Goal: Task Accomplishment & Management: Manage account settings

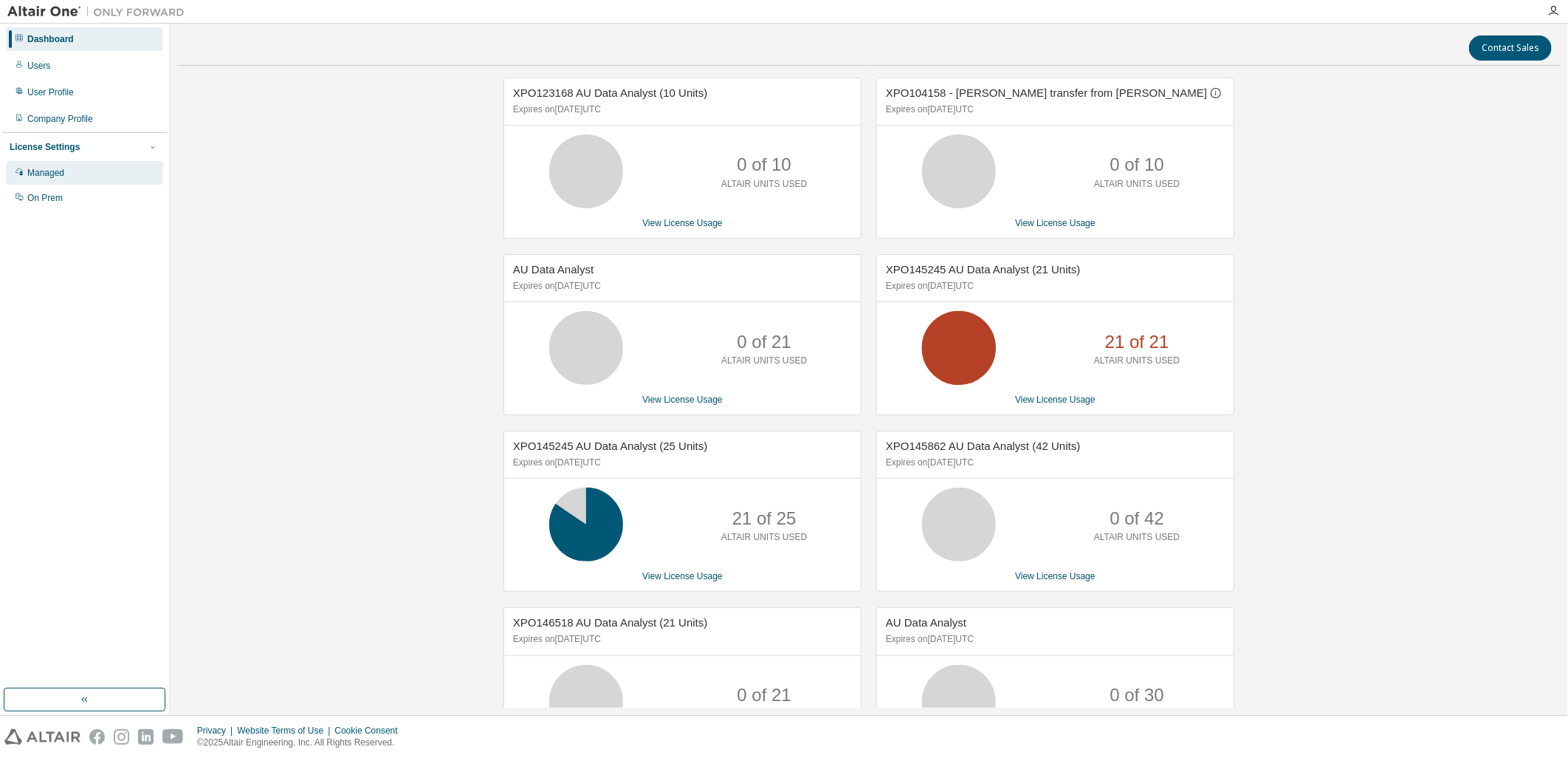
click at [48, 166] on div "Managed" at bounding box center [46, 172] width 37 height 12
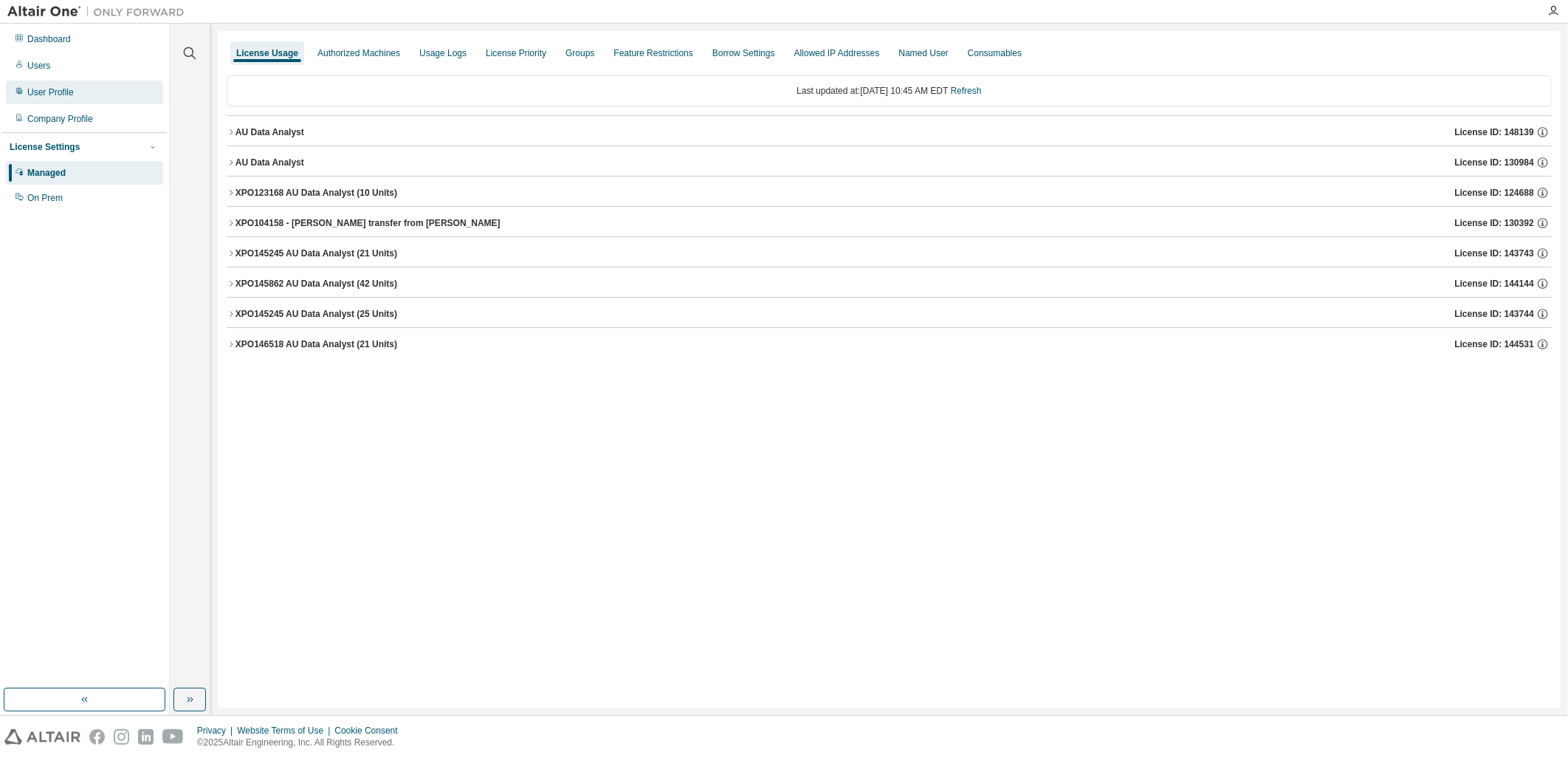
click at [52, 93] on div "User Profile" at bounding box center [51, 92] width 47 height 12
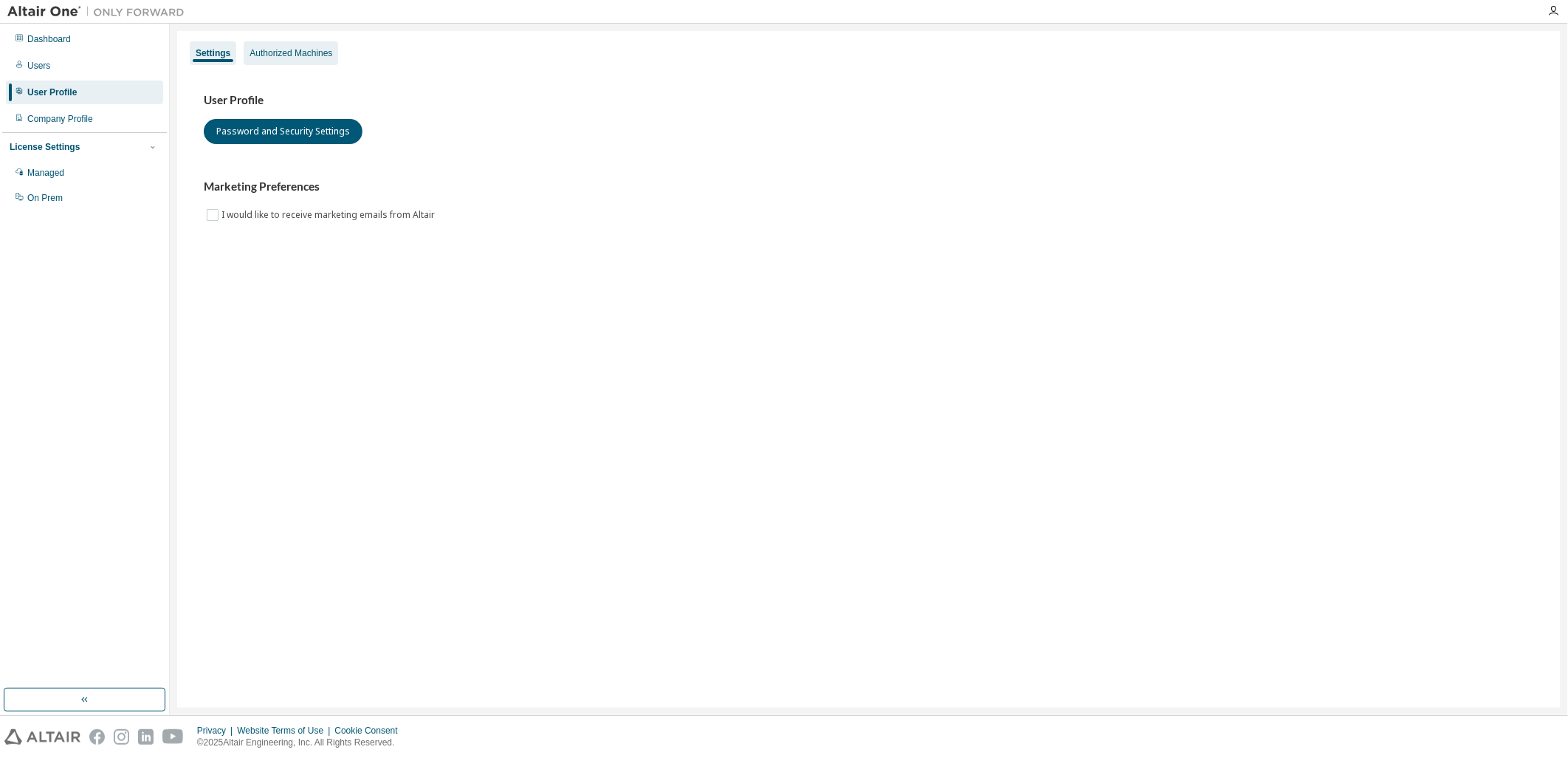
click at [303, 52] on div "Authorized Machines" at bounding box center [290, 54] width 82 height 12
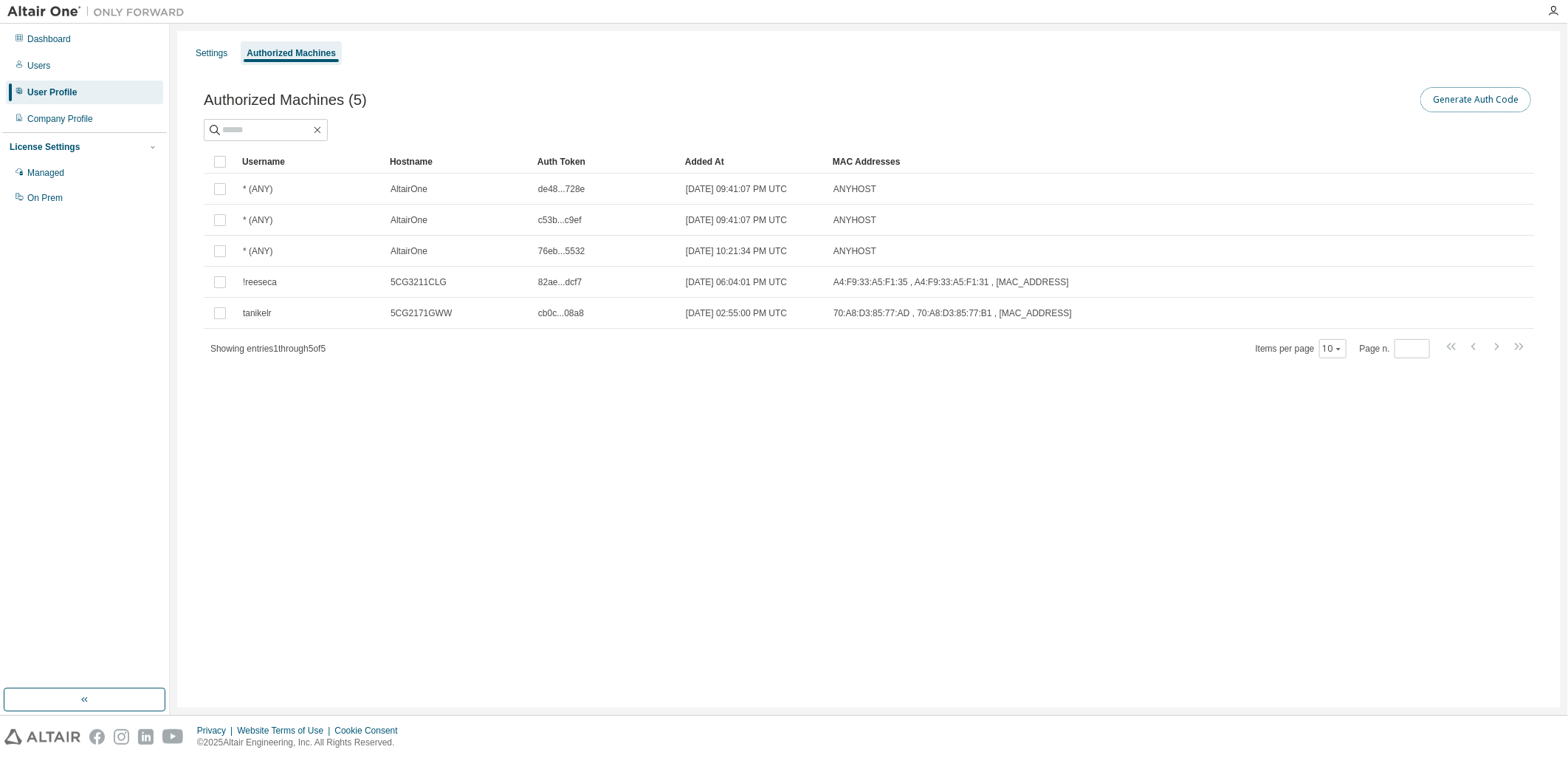
click at [1500, 99] on button "Generate Auth Code" at bounding box center [1476, 99] width 111 height 25
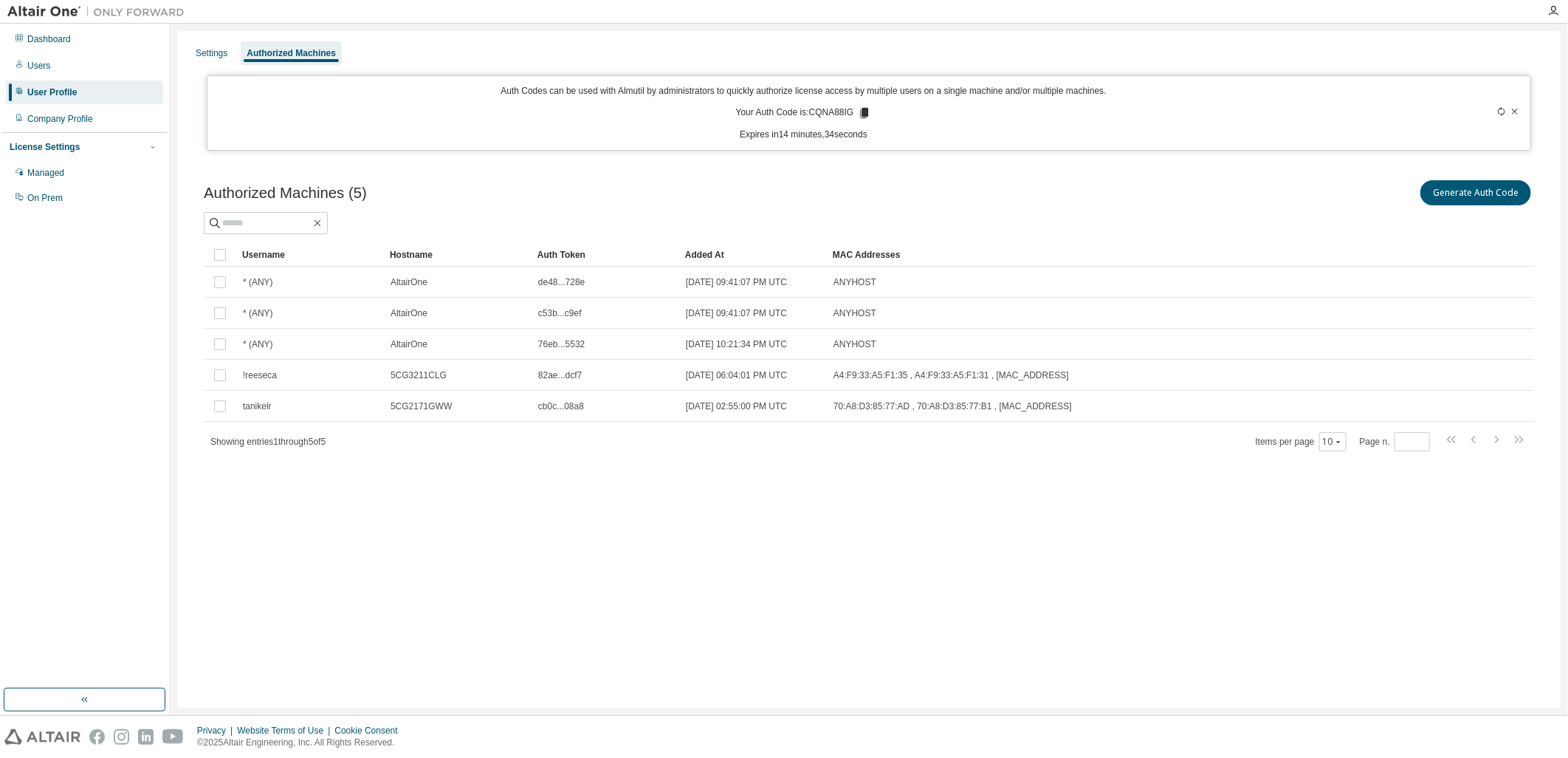
click at [866, 109] on icon at bounding box center [865, 113] width 8 height 10
click at [1082, 205] on div "Generate Auth Code" at bounding box center [1202, 192] width 666 height 31
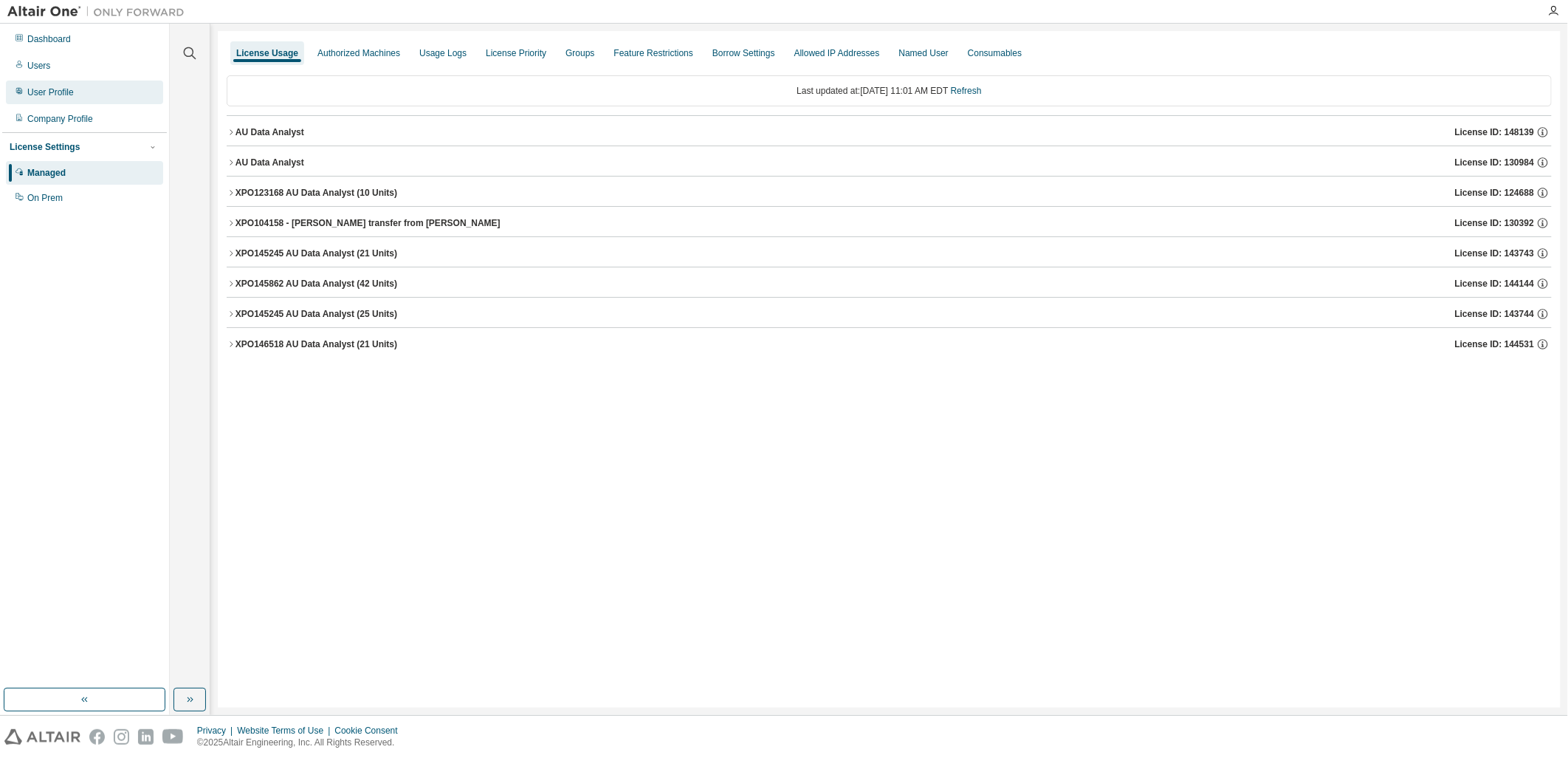
click at [62, 91] on div "User Profile" at bounding box center [51, 92] width 47 height 12
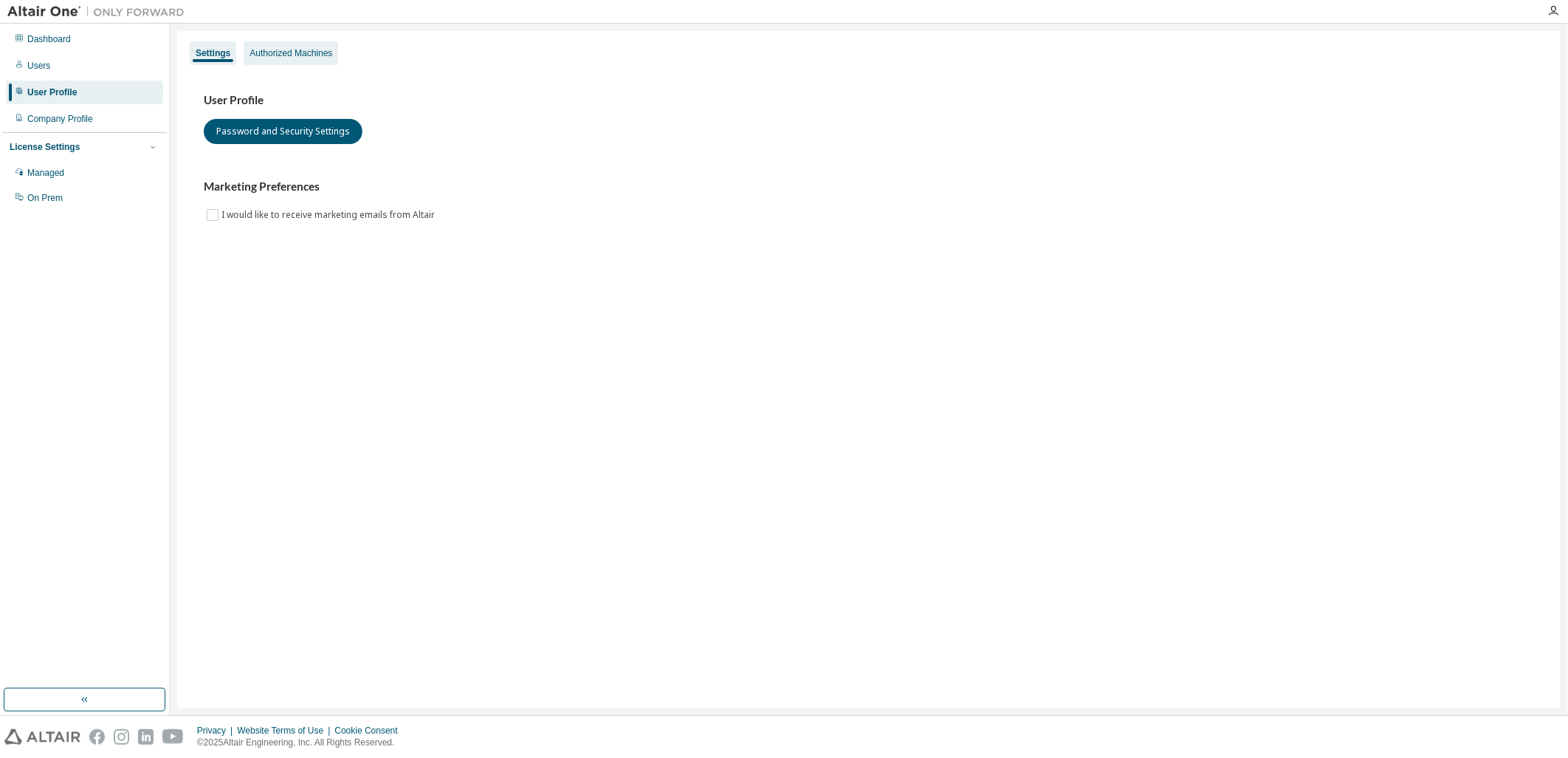
click at [313, 51] on div "Authorized Machines" at bounding box center [290, 54] width 82 height 12
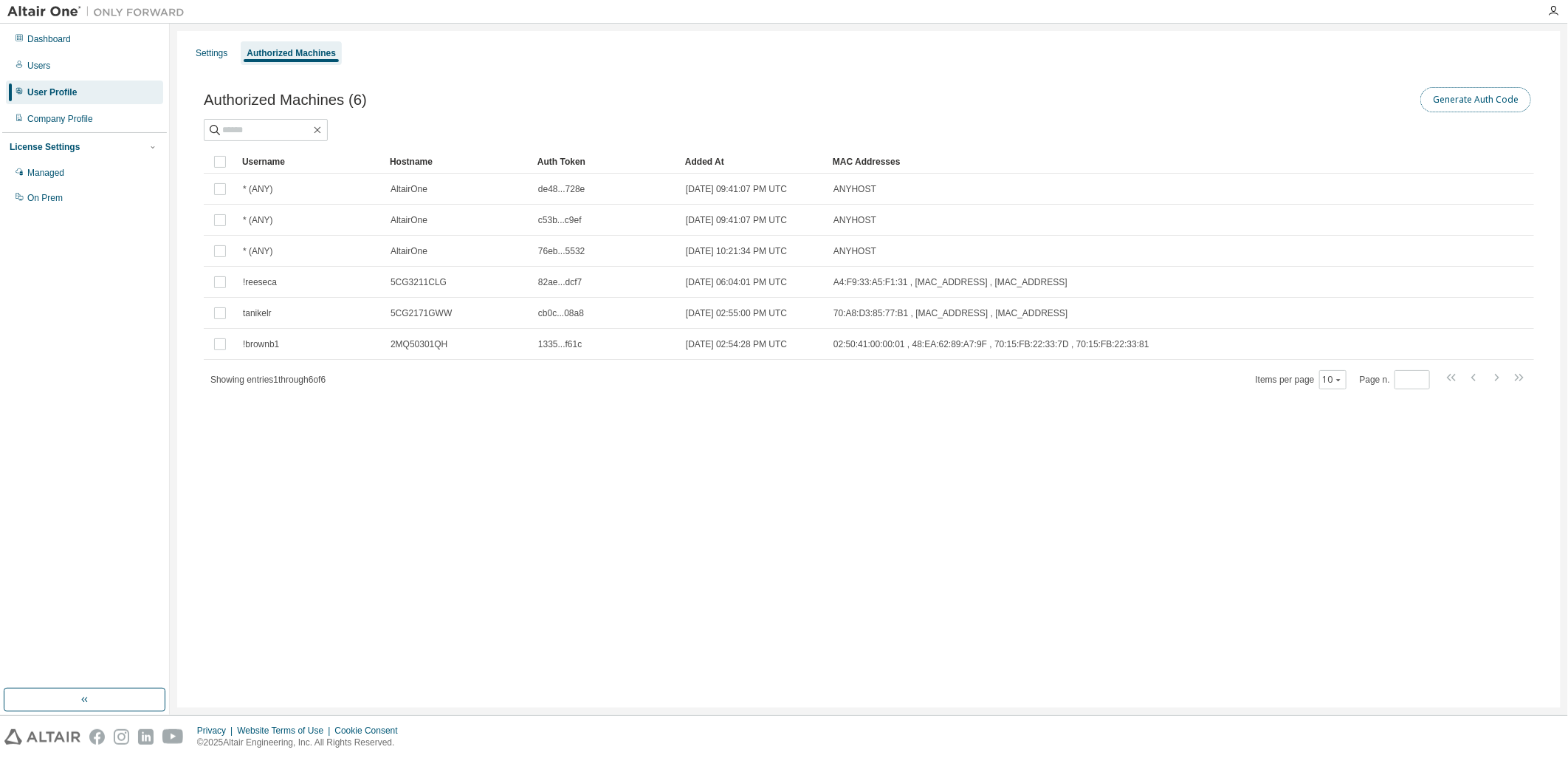
click at [1498, 100] on button "Generate Auth Code" at bounding box center [1476, 99] width 111 height 25
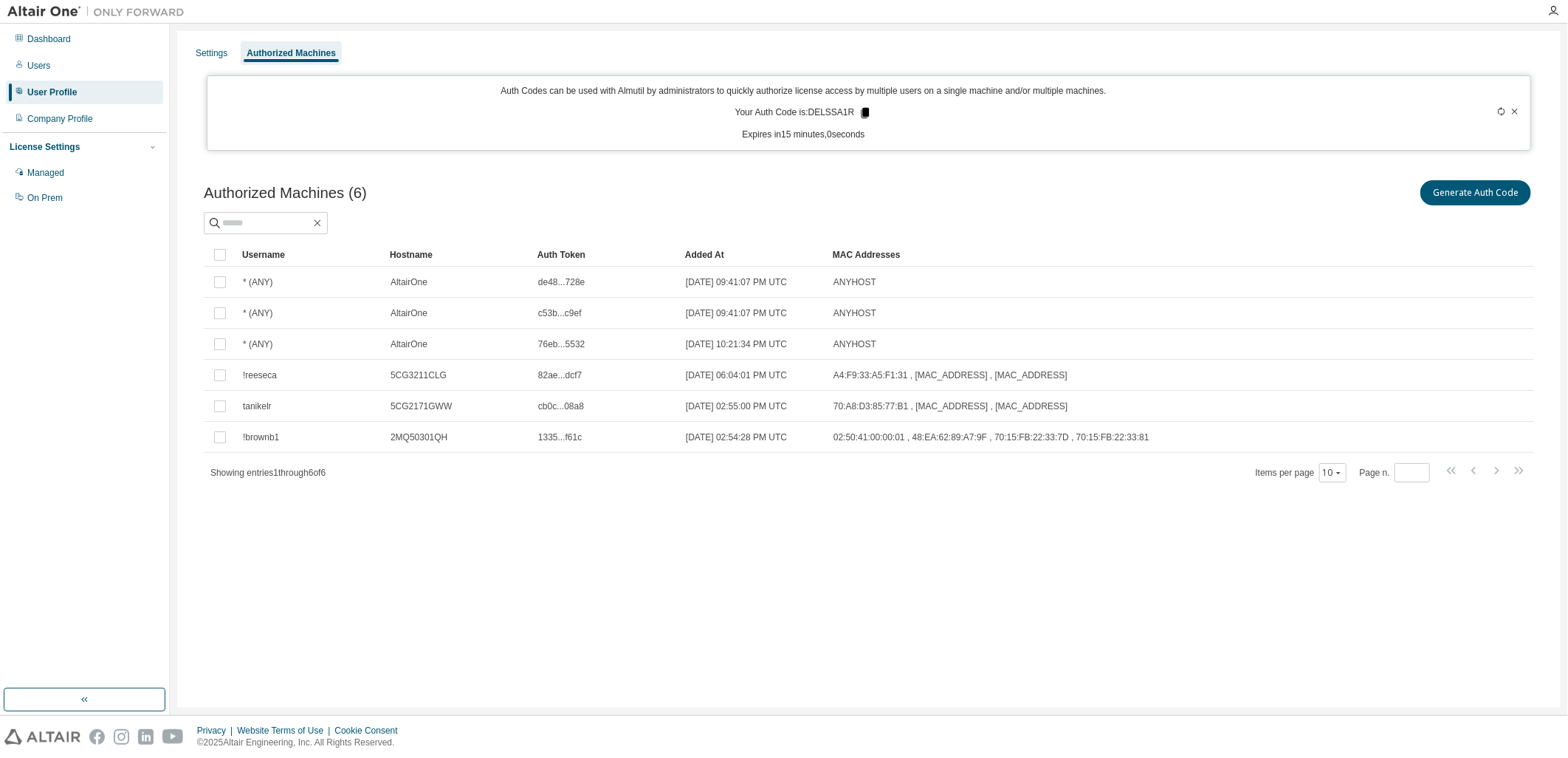
click at [868, 111] on icon at bounding box center [866, 113] width 8 height 10
